Goal: Task Accomplishment & Management: Manage account settings

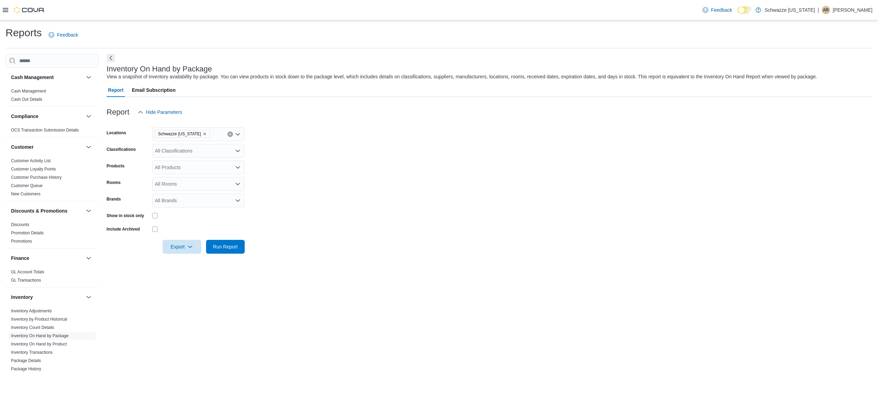
click at [847, 4] on div "Feedback Dark Mode Schwazze Colorado | AR Austin Ronningen" at bounding box center [786, 10] width 173 height 14
click at [855, 1] on div "Feedback Dark Mode Schwazze Colorado | AR Austin Ronningen" at bounding box center [786, 10] width 178 height 20
click at [858, 10] on p "[PERSON_NAME]" at bounding box center [853, 10] width 40 height 8
click at [832, 69] on span "Sign Out" at bounding box center [828, 69] width 19 height 7
